Goal: Transaction & Acquisition: Purchase product/service

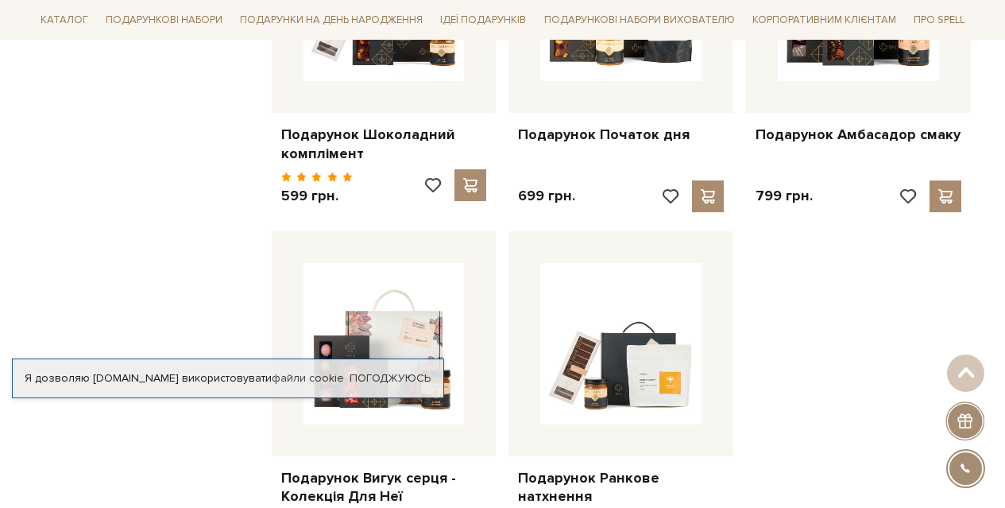
scroll to position [1986, 0]
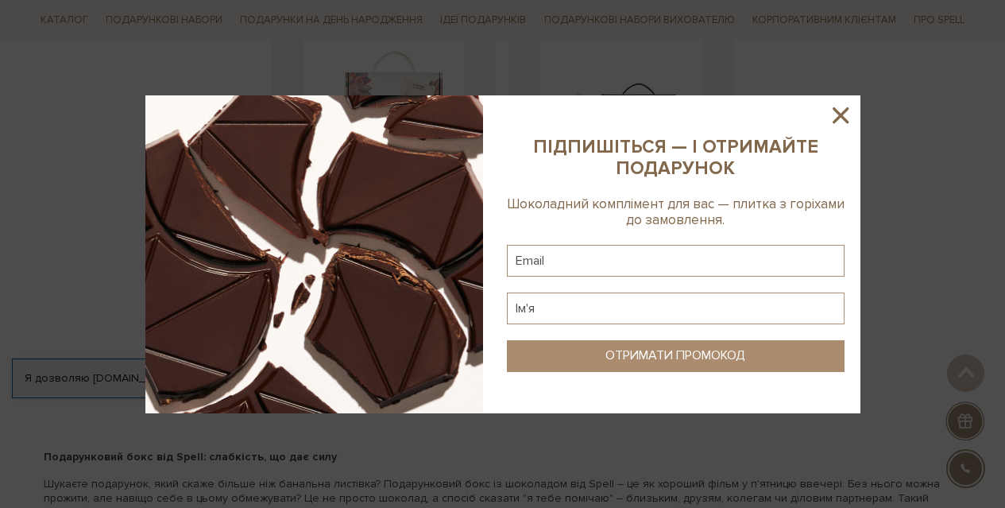
click at [848, 114] on icon at bounding box center [840, 115] width 27 height 27
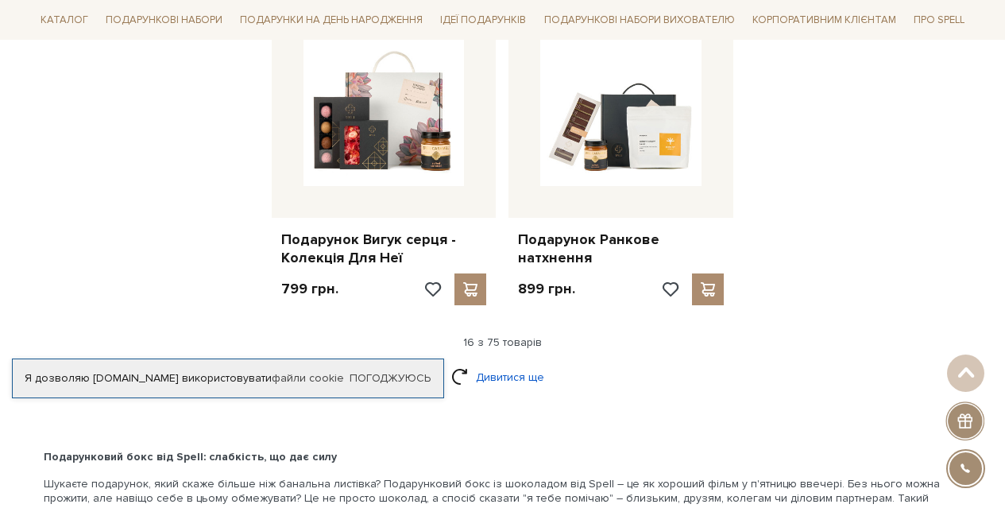
click at [464, 363] on link "Дивитися ще" at bounding box center [502, 377] width 103 height 28
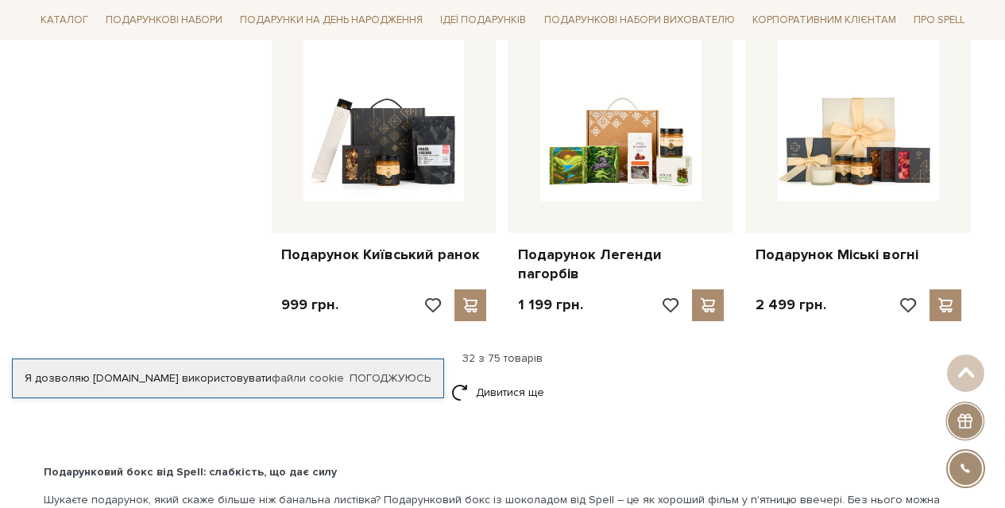
scroll to position [3654, 0]
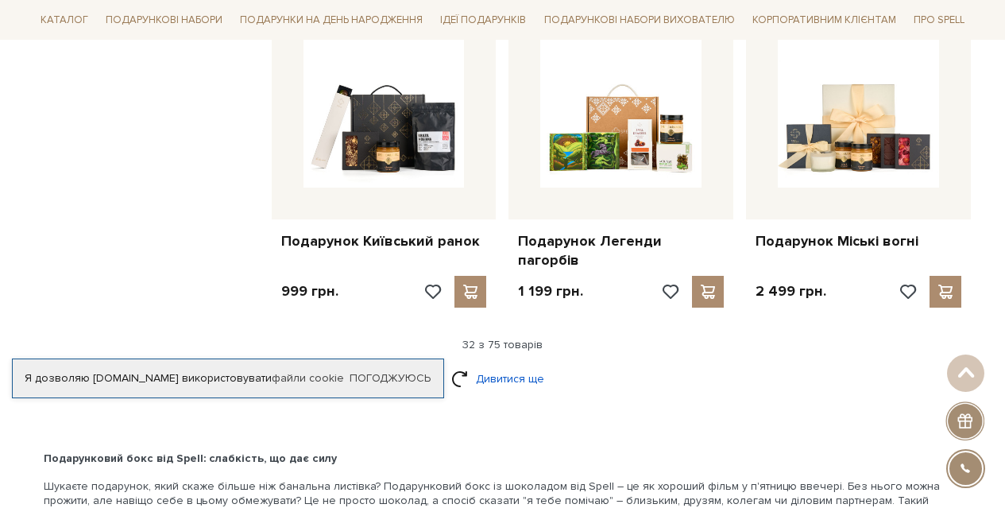
click at [465, 365] on link "Дивитися ще" at bounding box center [502, 379] width 103 height 28
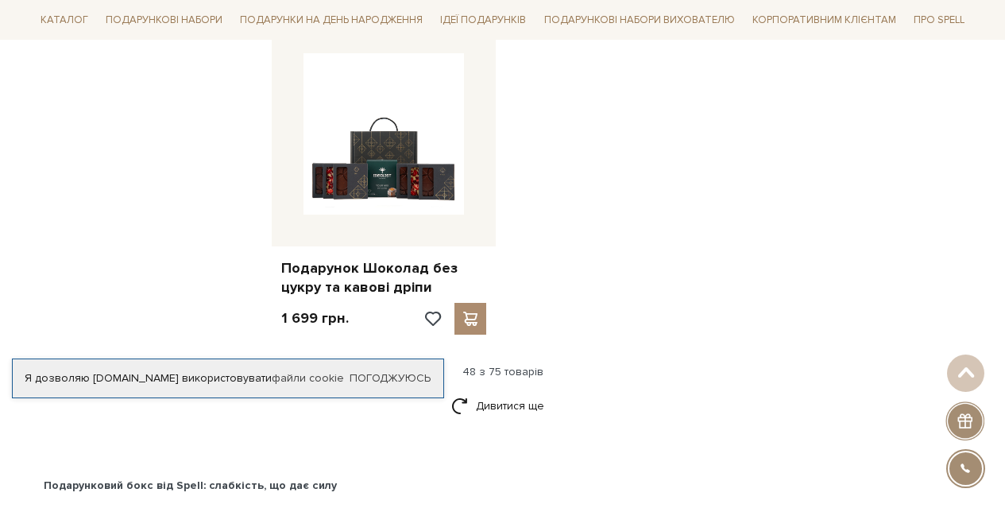
scroll to position [5719, 0]
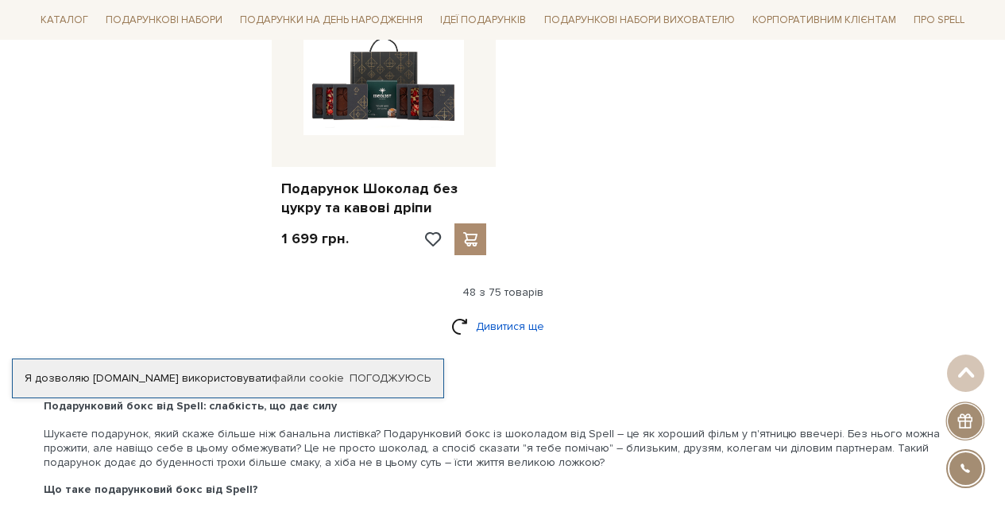
click at [461, 312] on link "Дивитися ще" at bounding box center [502, 326] width 103 height 28
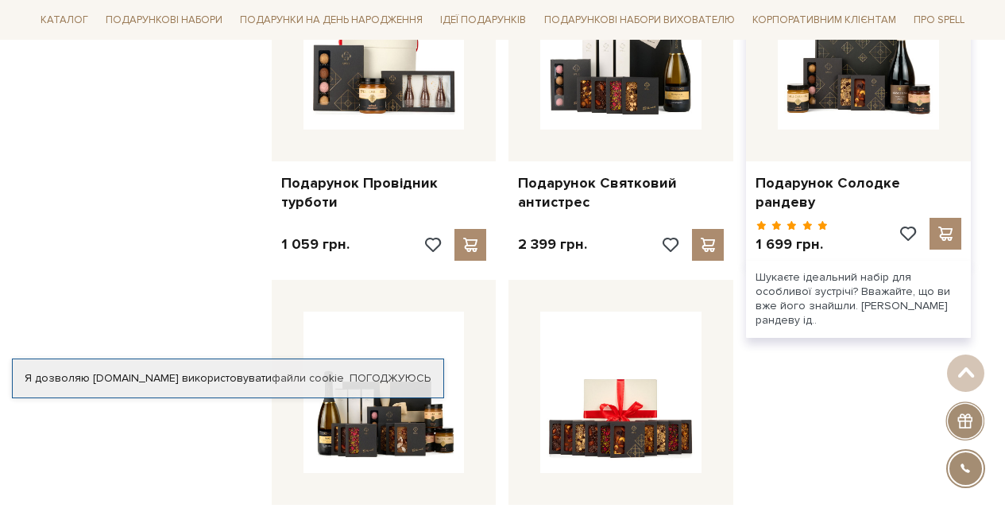
scroll to position [7149, 0]
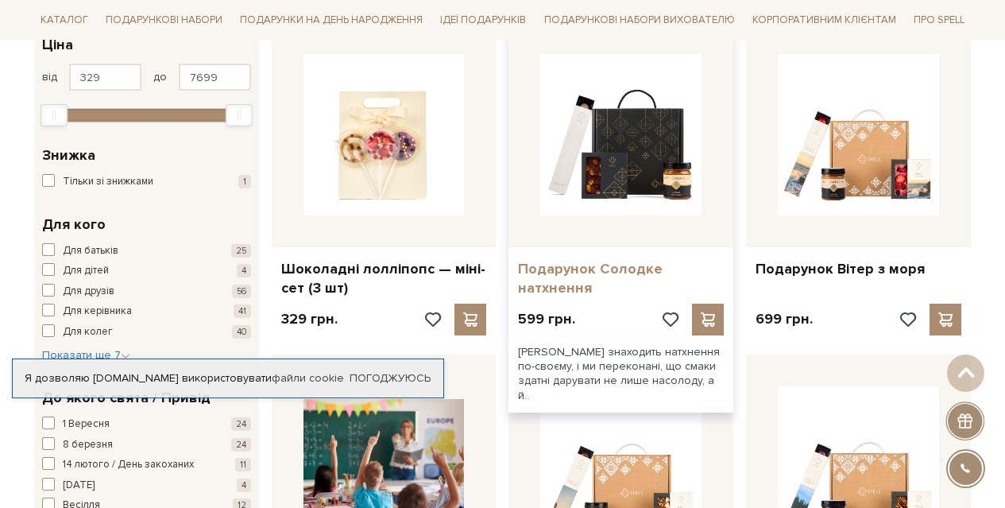
scroll to position [318, 0]
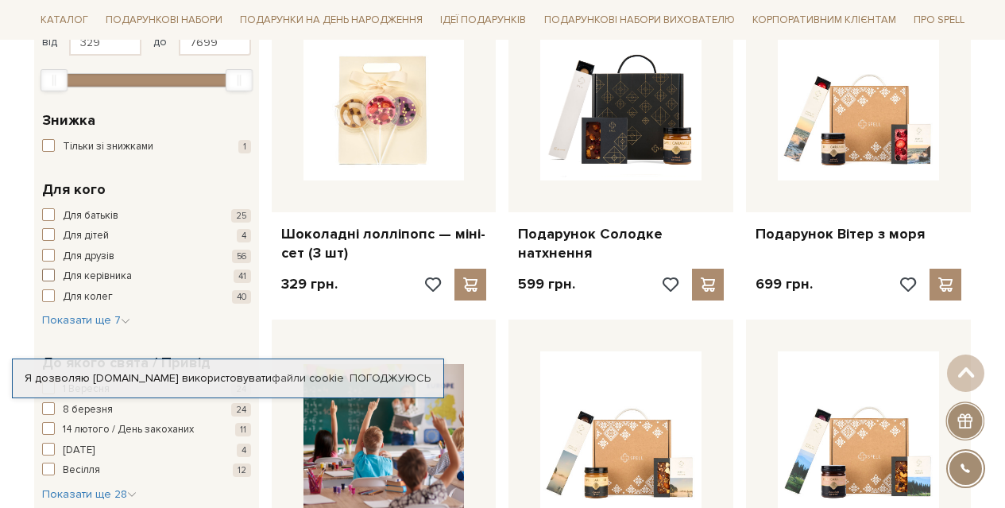
click at [46, 276] on span "button" at bounding box center [48, 274] width 13 height 13
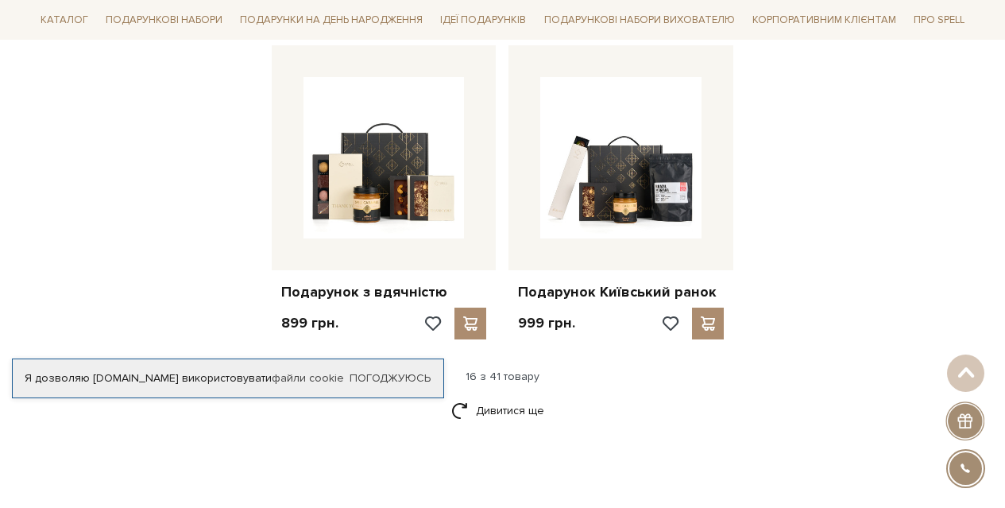
scroll to position [1986, 0]
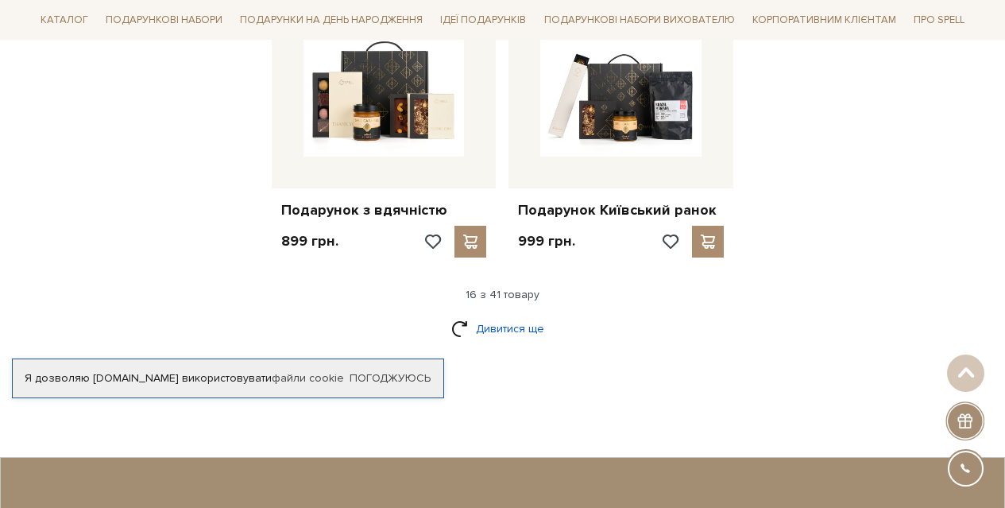
click at [456, 315] on link "Дивитися ще" at bounding box center [502, 329] width 103 height 28
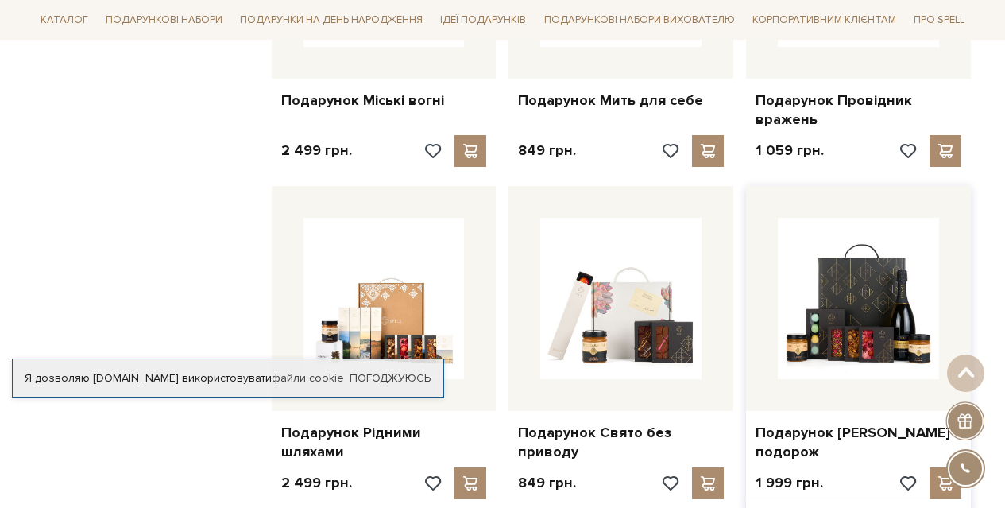
scroll to position [2462, 0]
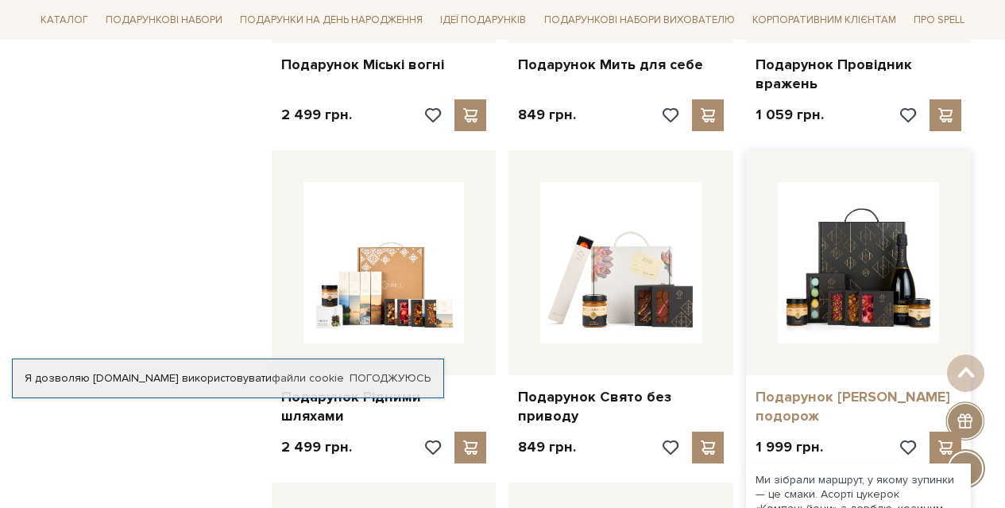
click at [838, 388] on link "Подарунок [PERSON_NAME] подорож" at bounding box center [858, 406] width 206 height 37
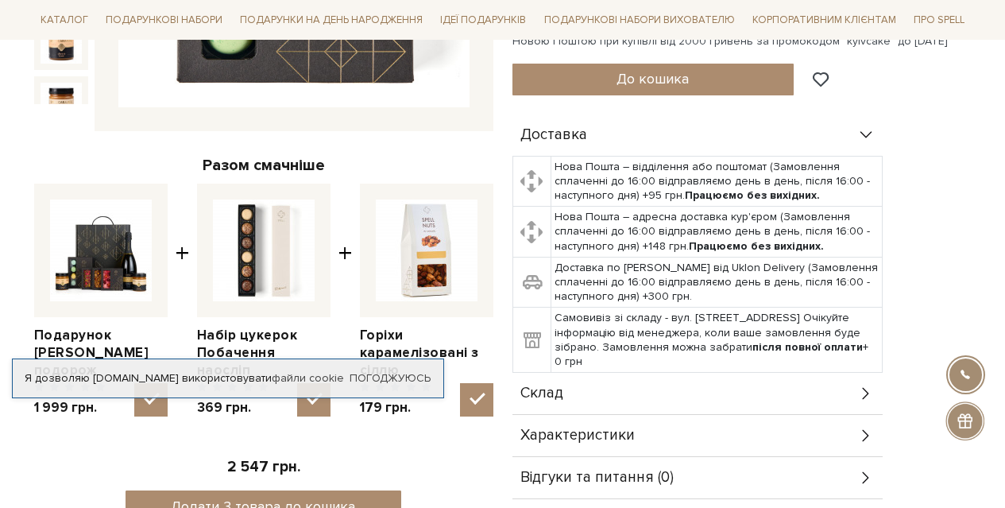
scroll to position [556, 0]
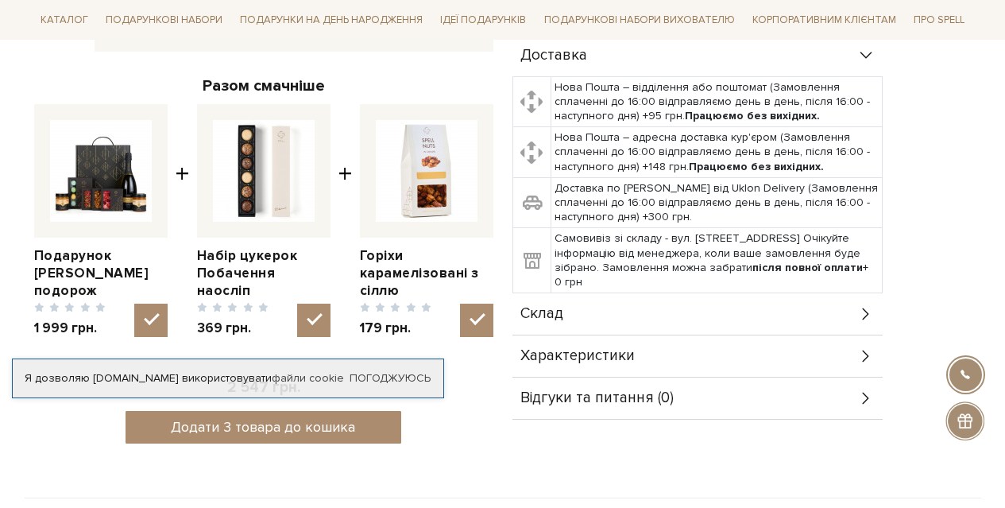
click at [865, 349] on icon at bounding box center [865, 355] width 17 height 17
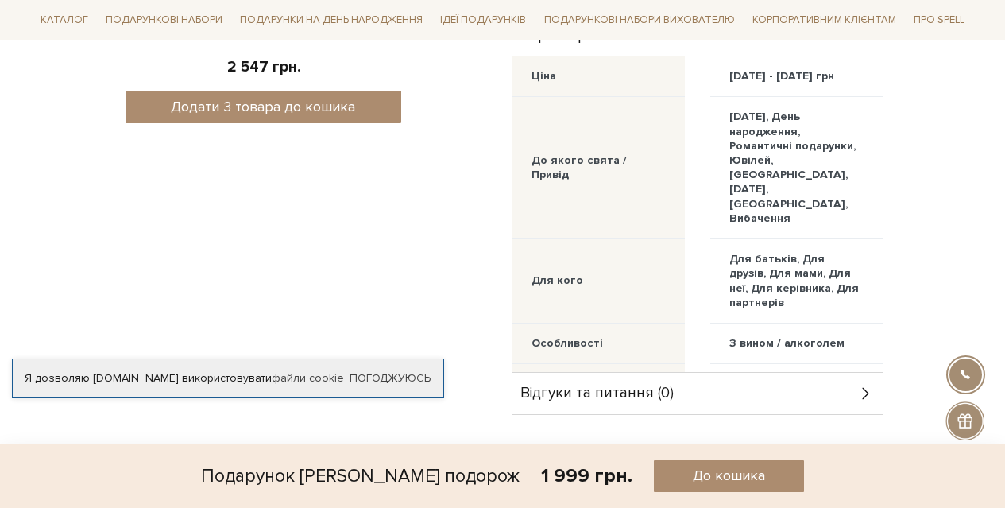
scroll to position [874, 0]
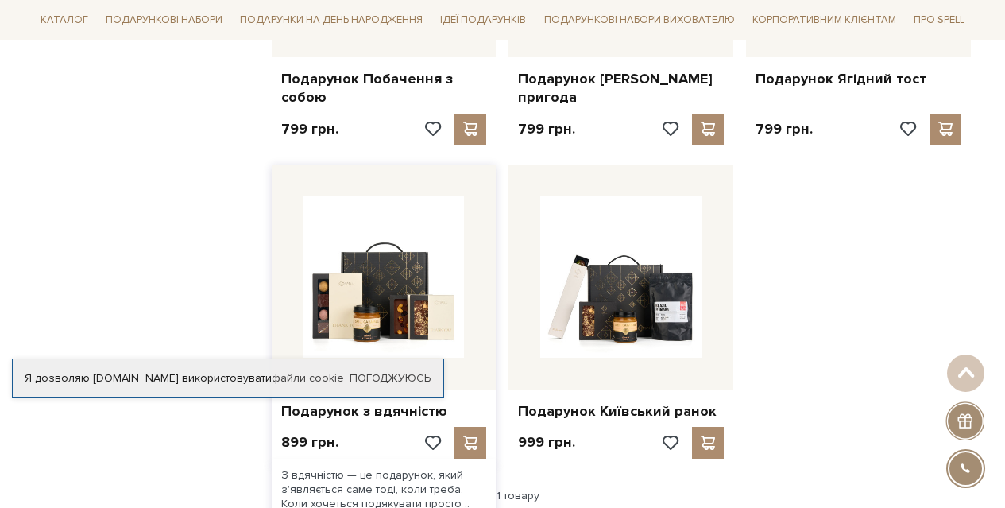
scroll to position [1626, 0]
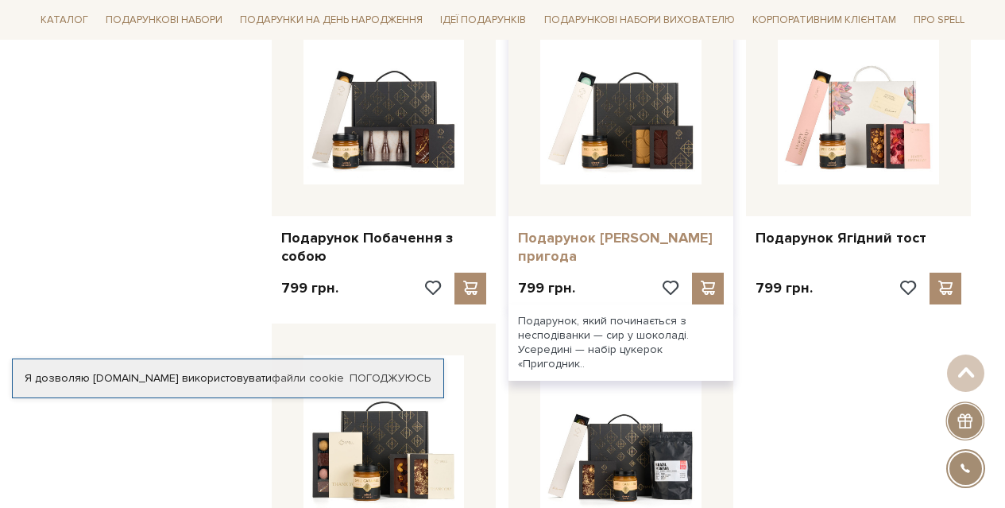
click at [619, 229] on link "Подарунок [PERSON_NAME] пригода" at bounding box center [621, 247] width 206 height 37
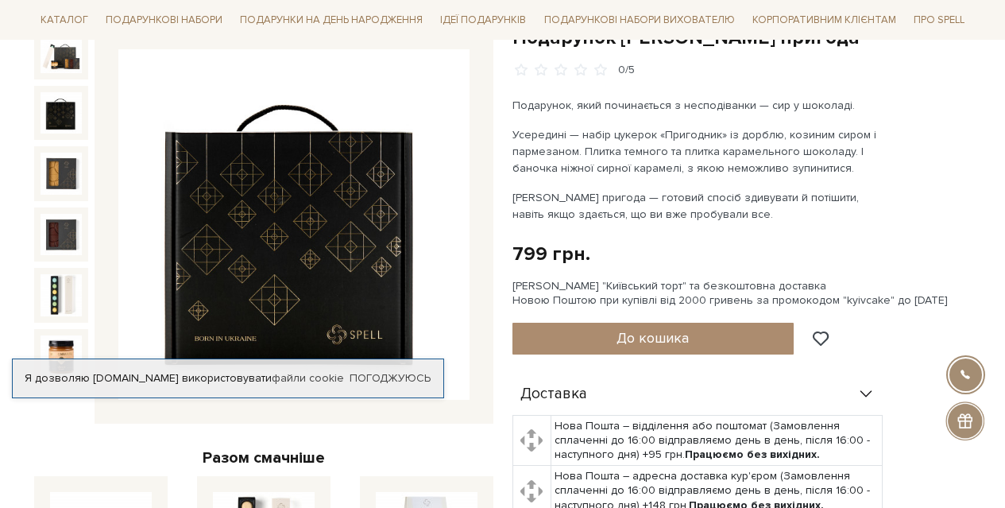
scroll to position [159, 0]
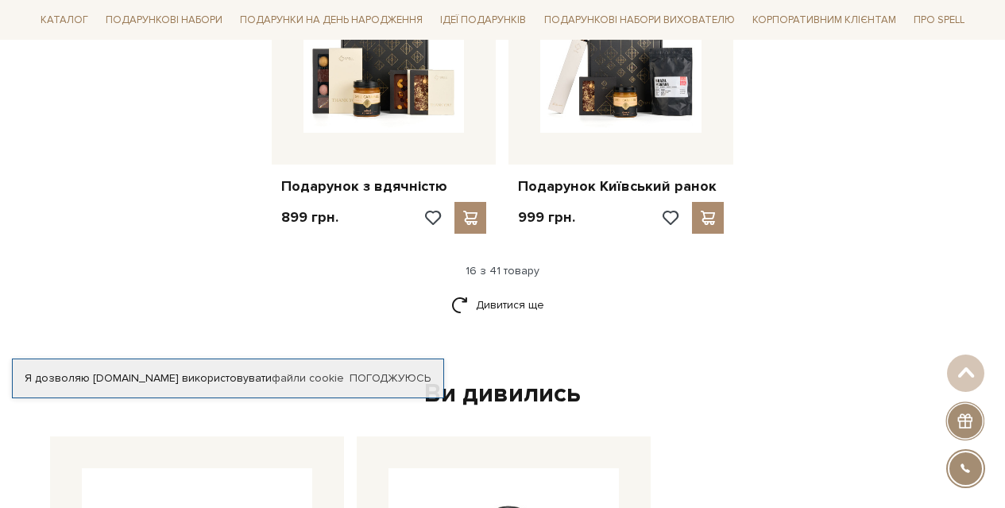
scroll to position [2023, 0]
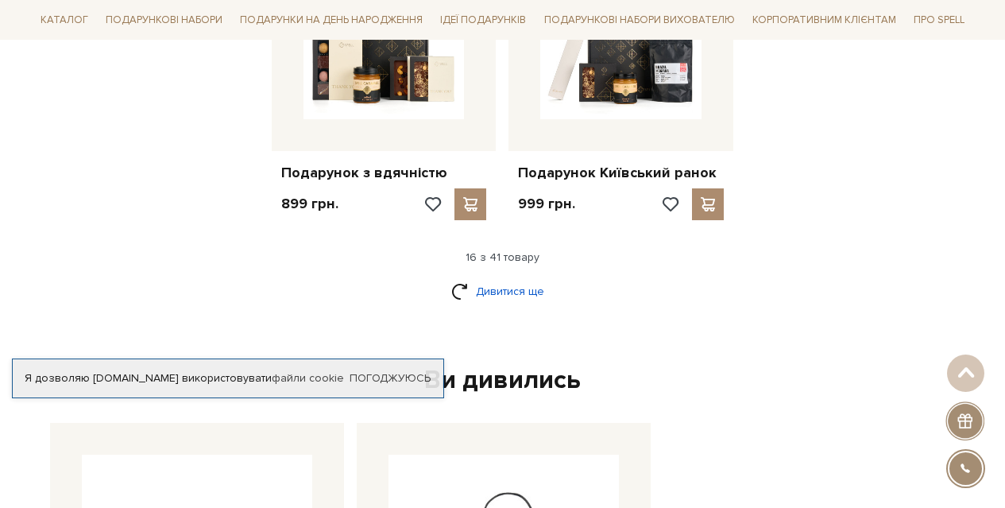
click at [464, 277] on link "Дивитися ще" at bounding box center [502, 291] width 103 height 28
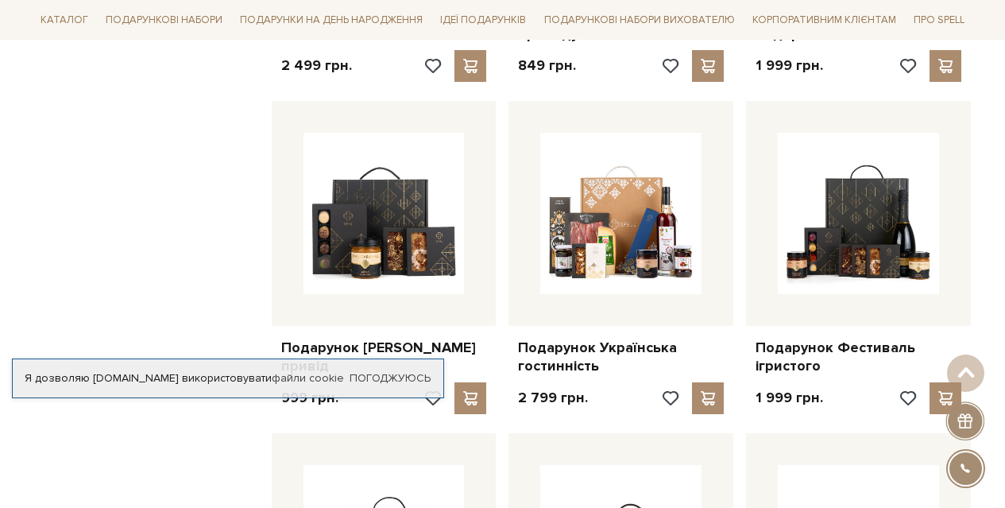
scroll to position [2817, 0]
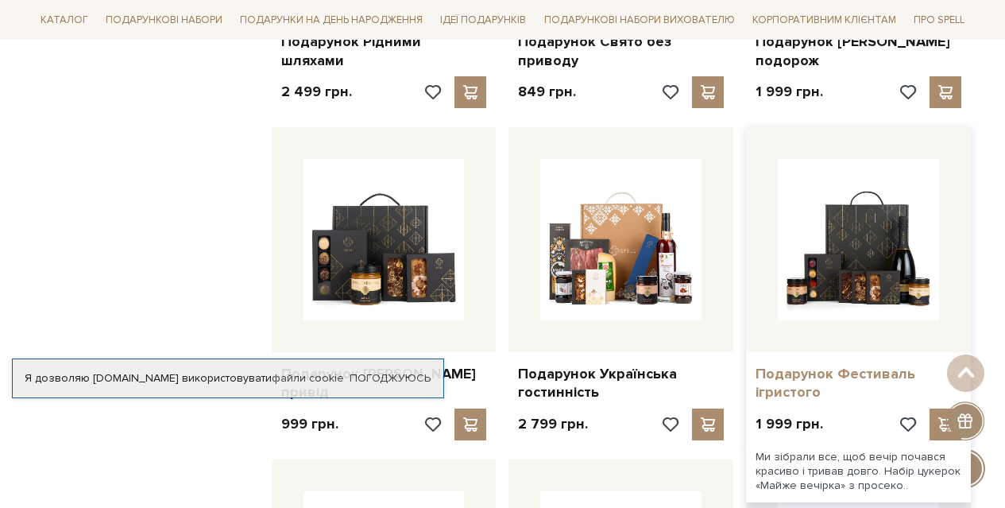
click at [809, 365] on link "Подарунок Фестиваль ігристого" at bounding box center [858, 383] width 206 height 37
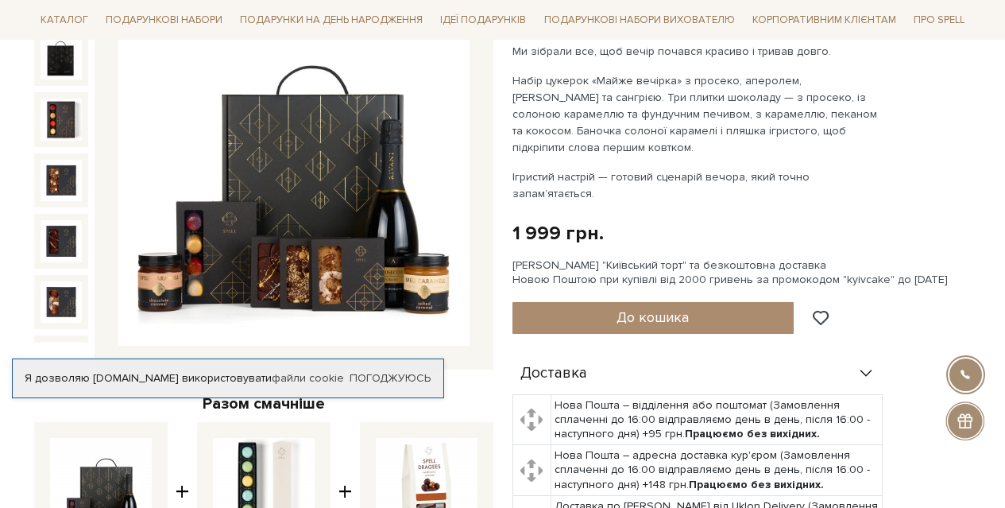
scroll to position [159, 0]
